Goal: Feedback & Contribution: Contribute content

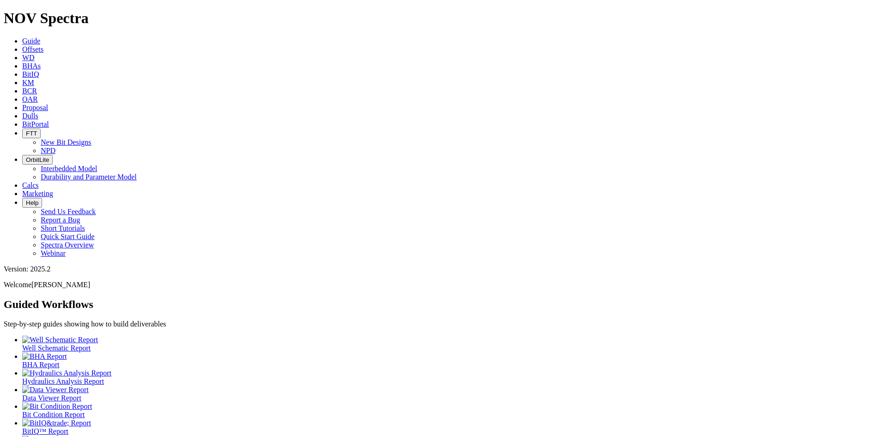
click at [43, 45] on span "Offsets" at bounding box center [32, 49] width 21 height 8
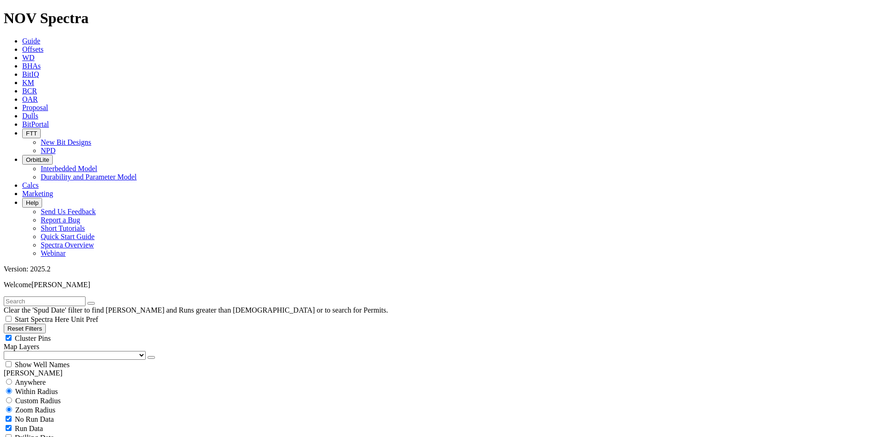
click at [86, 297] on input "text" at bounding box center [45, 302] width 82 height 10
type input "DC1"
click at [97, 302] on button "submit" at bounding box center [100, 303] width 7 height 3
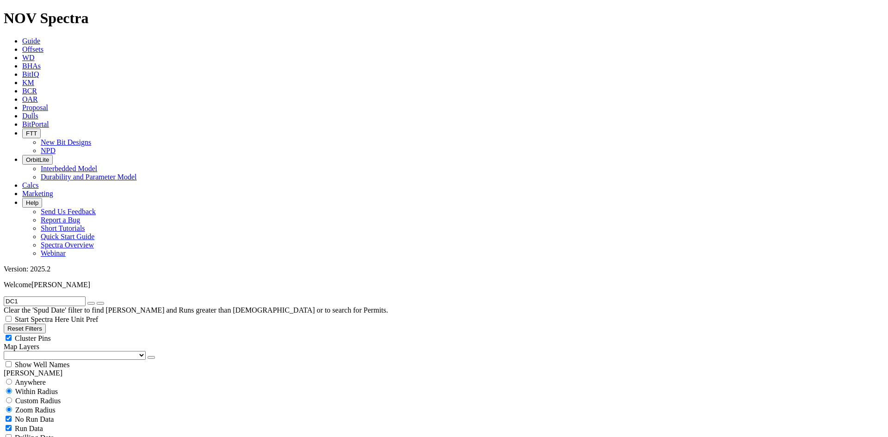
click at [57, 397] on span "Custom Radius" at bounding box center [37, 401] width 45 height 8
radio input "true"
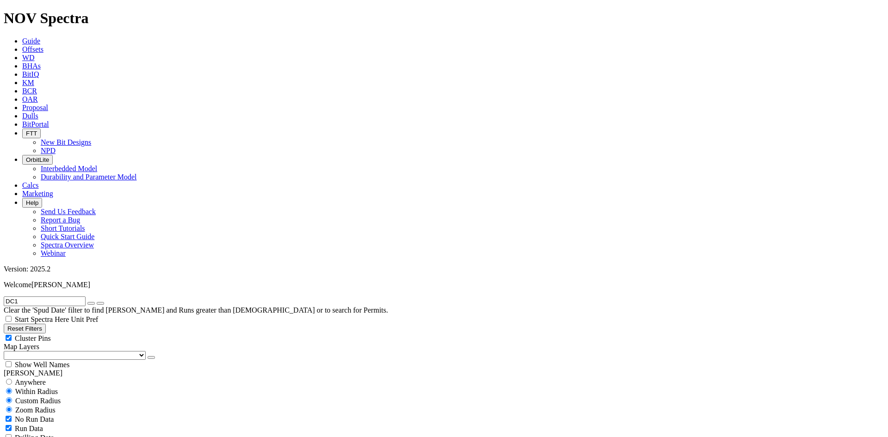
radio input "false"
click at [59, 415] on input "number" at bounding box center [45, 420] width 82 height 10
type input "10"
click at [25, 424] on button "Miles" at bounding box center [15, 429] width 22 height 10
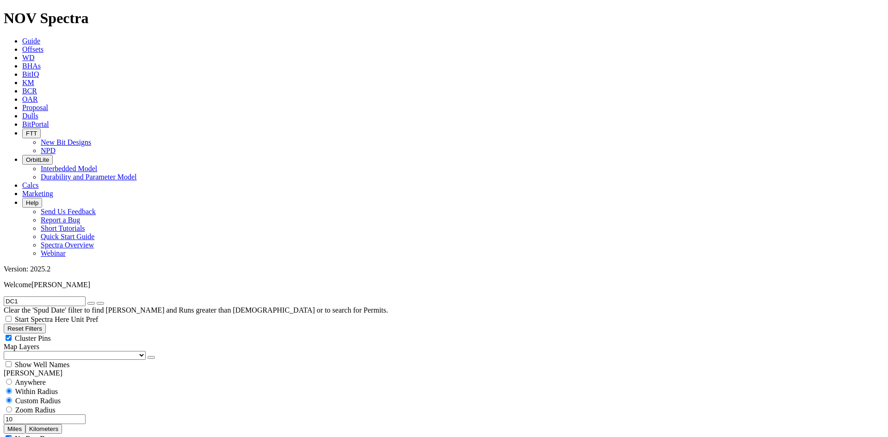
click at [95, 302] on button "button" at bounding box center [90, 303] width 7 height 3
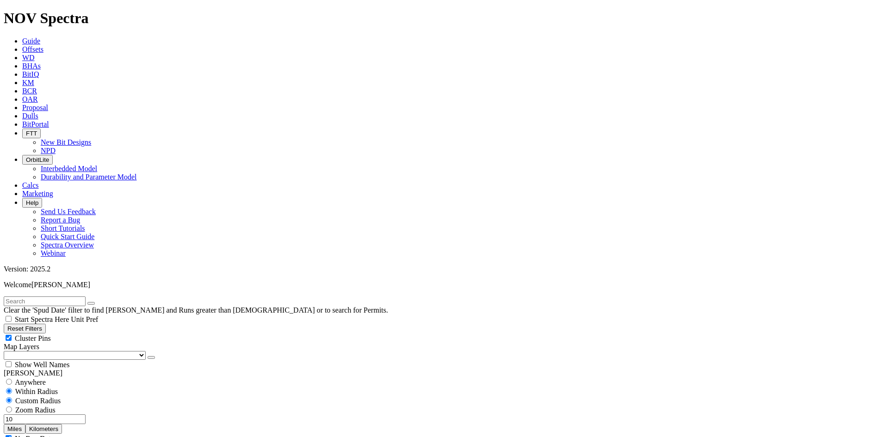
select select "8.75"
checkbox input "false"
select select "? number:8.75 ?"
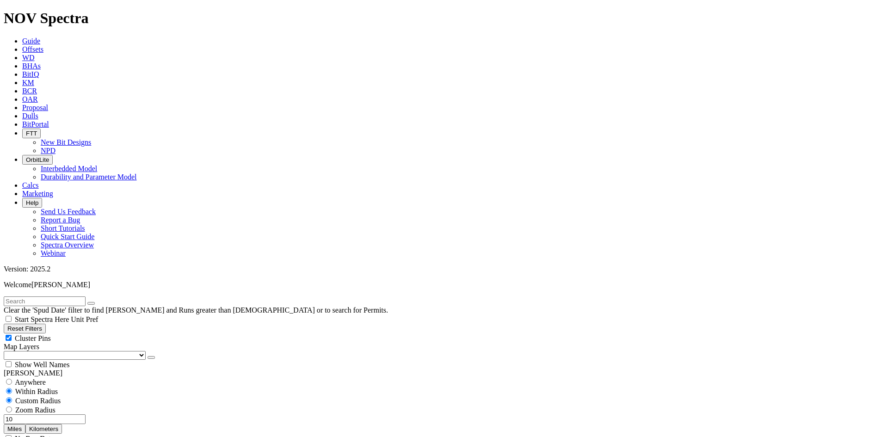
type input "5000"
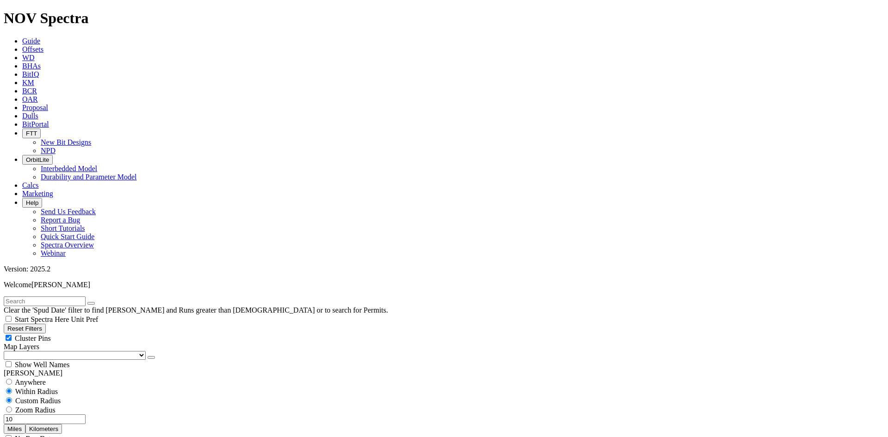
type input "5000"
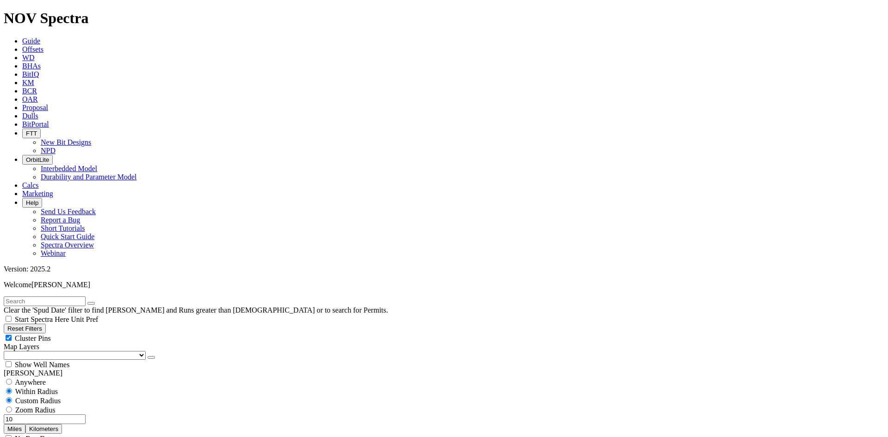
type input "1/1/24"
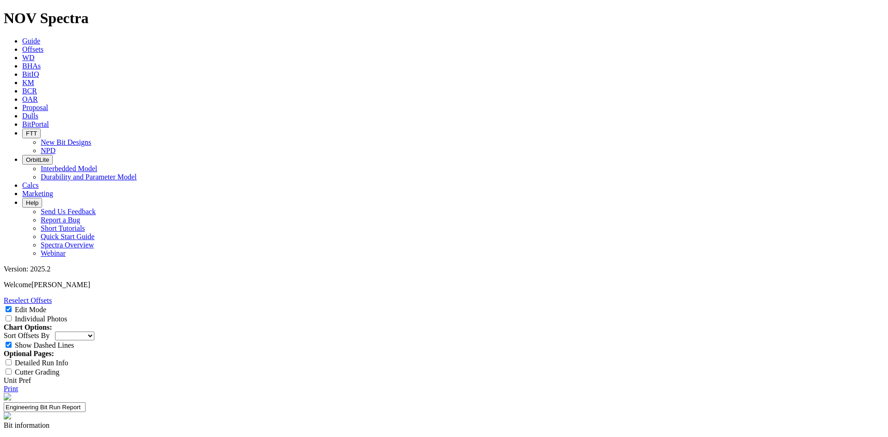
select select "New Bit Design"
type input "TKF66-DC1"
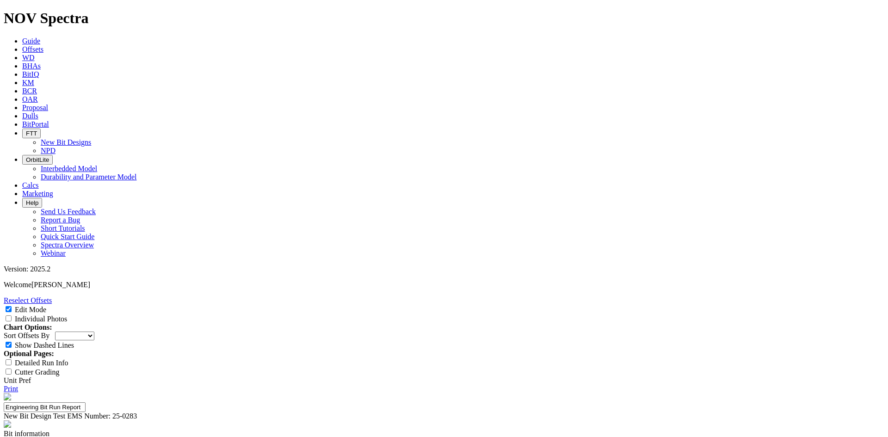
type input "25-0283"
type input "1"
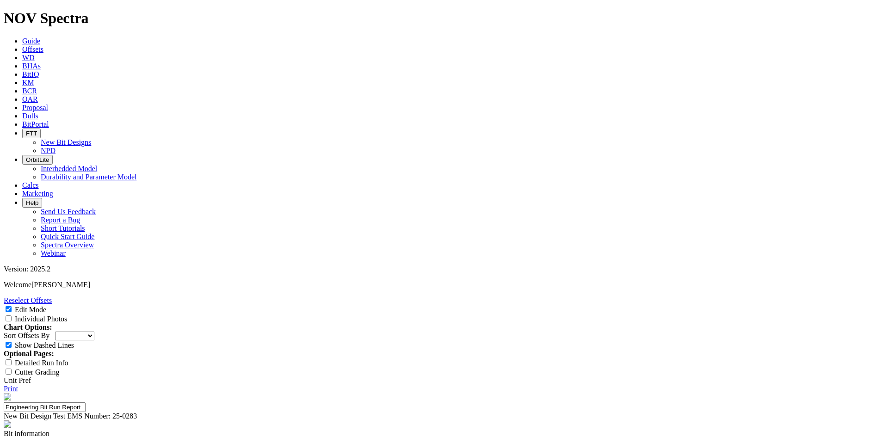
type input "Ryan Gilbert"
type textarea "Upsize the 7.875" TKF66-AD1 to 8.75" for Coterra"
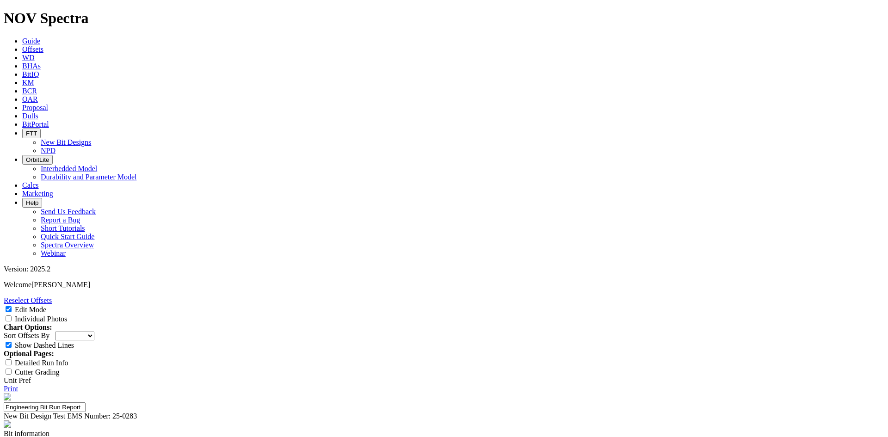
type input "Overall Average ROP"
type input "Drill the Entire Curve"
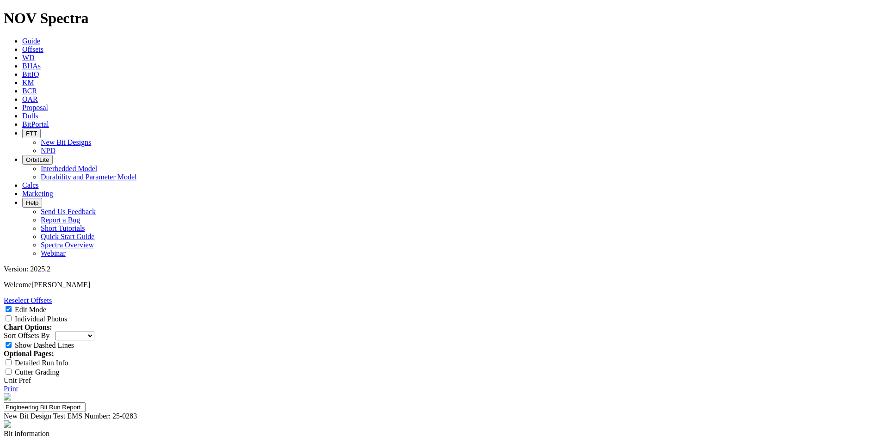
type input "Run Count"
type input "167 ft/hr"
type input "10 hrs"
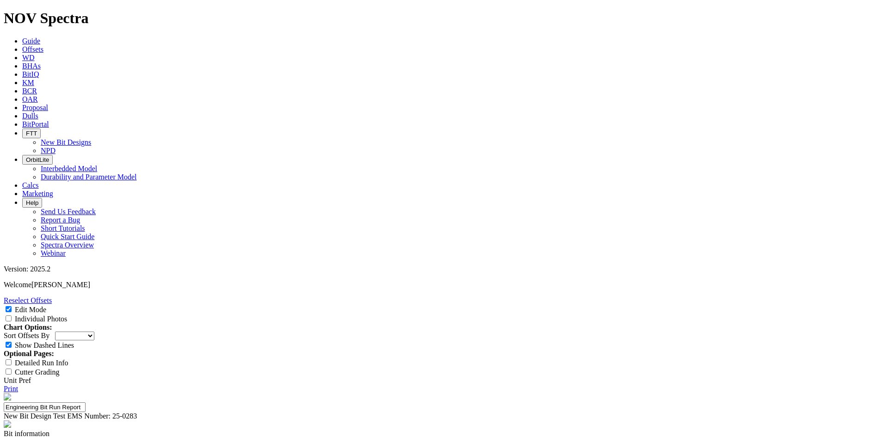
type input "3+ runs"
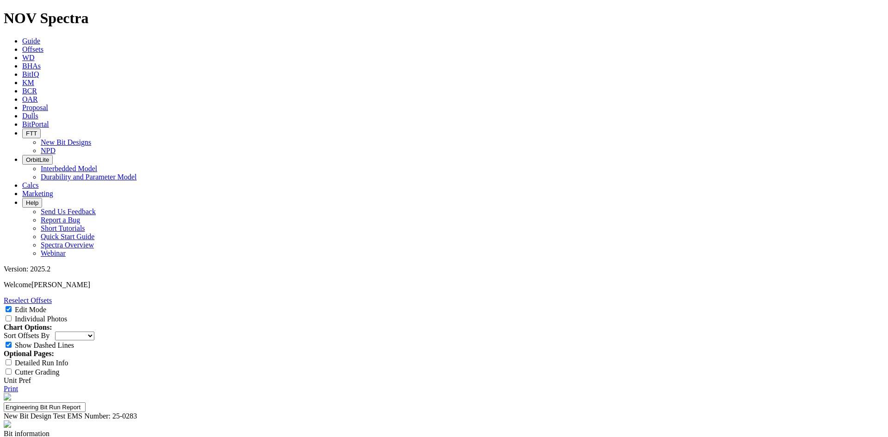
drag, startPoint x: 380, startPoint y: 114, endPoint x: 356, endPoint y: 115, distance: 24.1
copy div "A320096"
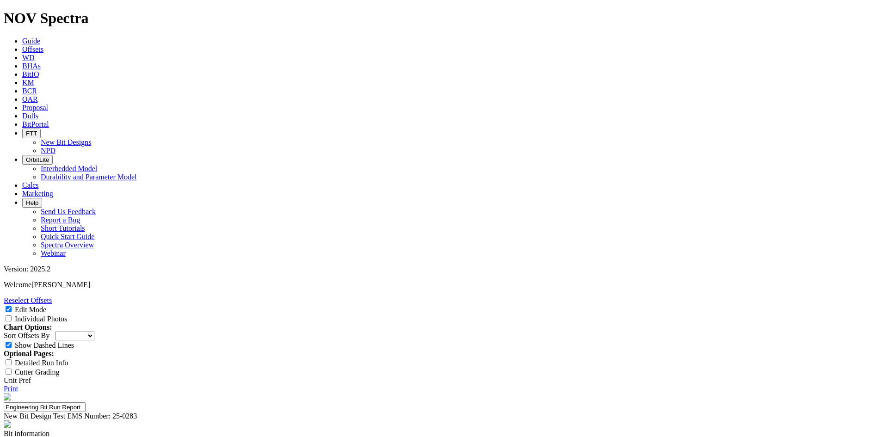
select select "number:0"
select select "number:1"
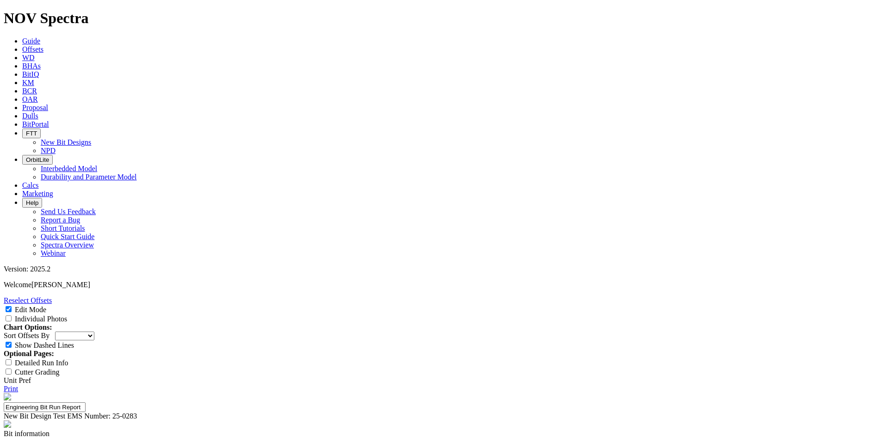
select select "number:1"
select select "string:WT"
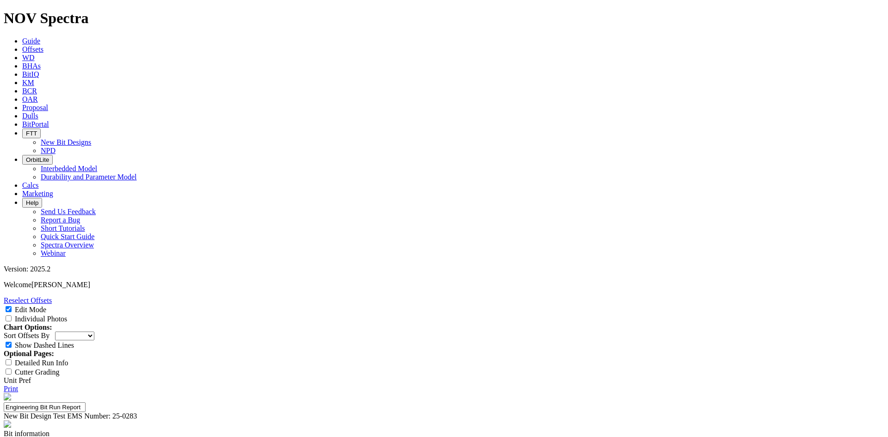
select select "string:WT"
type textarea "Clean cone with some slight cutter chipping and wear on the"
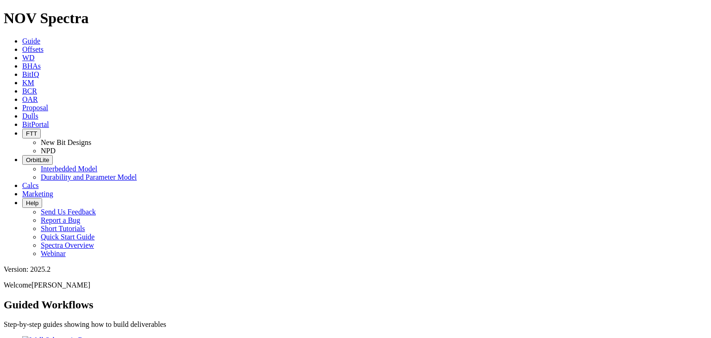
click at [38, 112] on link "Dulls" at bounding box center [30, 116] width 16 height 8
click at [86, 328] on input "text" at bounding box center [45, 333] width 82 height 10
paste input "A320096"
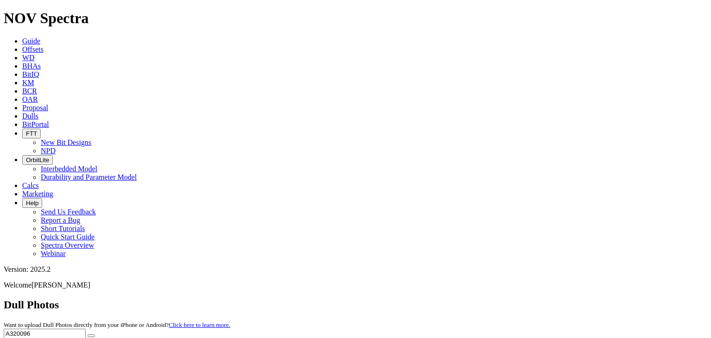
type input "A320096"
click at [615, 328] on span "A320096 Upload New Photoset" at bounding box center [355, 337] width 703 height 18
click at [95, 334] on button "submit" at bounding box center [90, 335] width 7 height 3
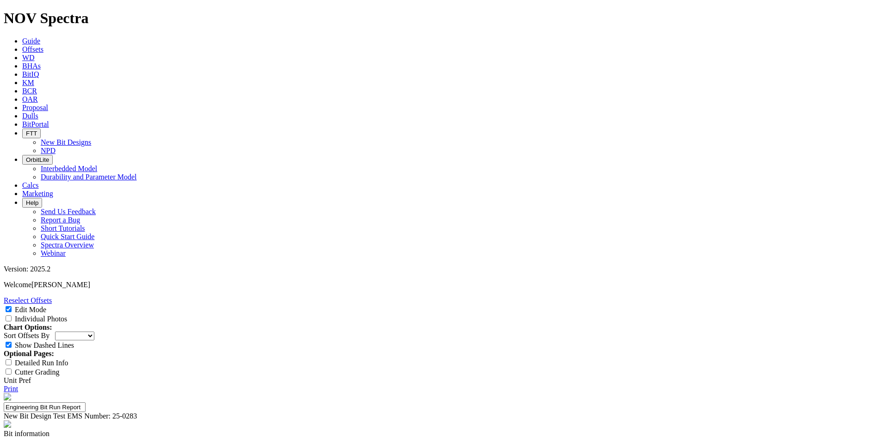
select select "New Bit Design"
select select "number:0"
select select "number:1"
select select "string:WT"
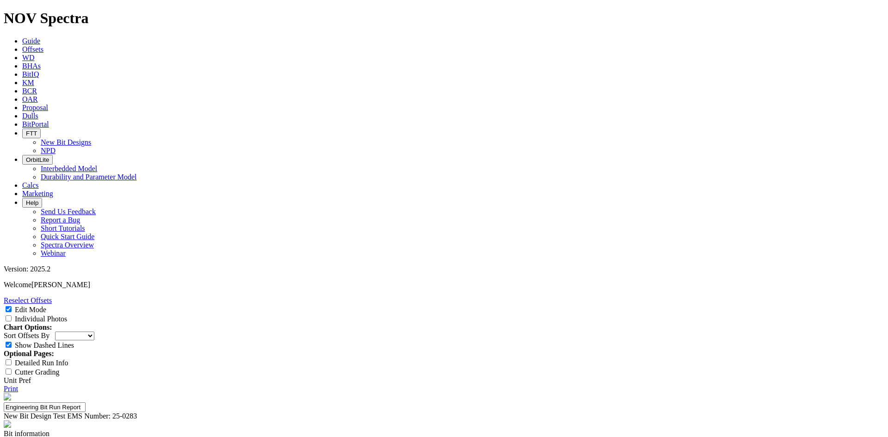
type textarea "Clean cone with some slight cutter chipping and wear on the inner shoulder."
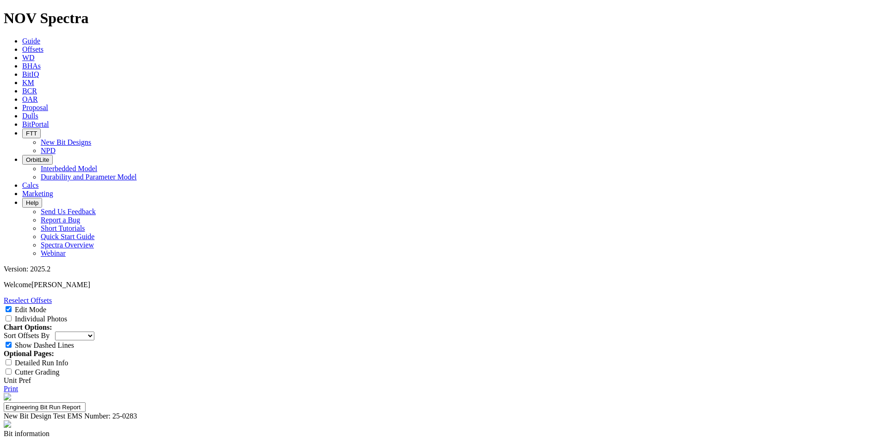
type textarea "The 8.75" TKF66-DC1 was run on the Castle 401U well on Unit 411 for Coterra. Th…"
click at [18, 385] on link "Print" at bounding box center [11, 389] width 14 height 8
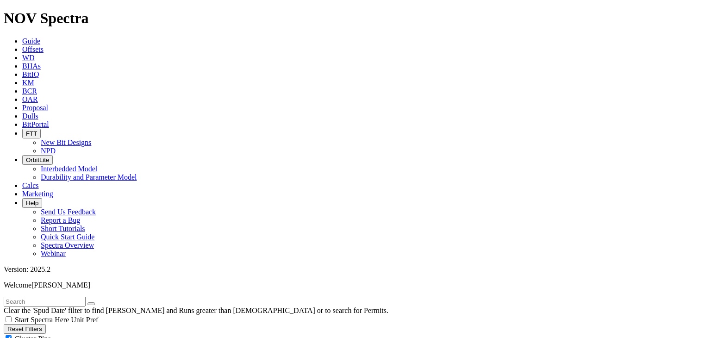
click at [86, 297] on input "text" at bounding box center [45, 302] width 82 height 10
type input "A320096"
click at [97, 302] on button "submit" at bounding box center [100, 303] width 7 height 3
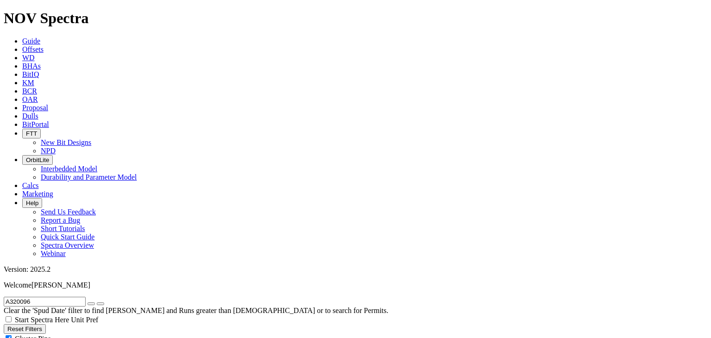
scroll to position [86, 0]
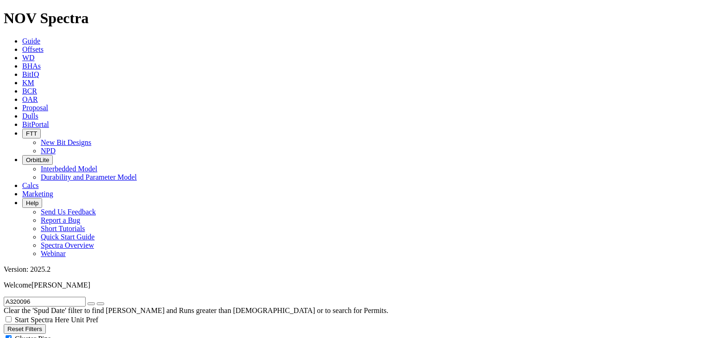
scroll to position [93, 0]
click at [95, 302] on button "button" at bounding box center [90, 303] width 7 height 3
click at [86, 297] on input "text" at bounding box center [45, 302] width 82 height 10
type input "DC1"
click at [97, 302] on button "submit" at bounding box center [100, 303] width 7 height 3
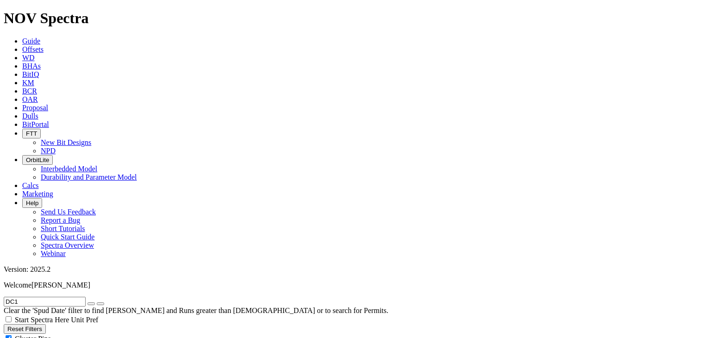
drag, startPoint x: 659, startPoint y: 112, endPoint x: 560, endPoint y: 100, distance: 99.2
copy h3 "SOUTHERN HILLS 32-29 FEDERAL COM 004H"
